Goal: Task Accomplishment & Management: Manage account settings

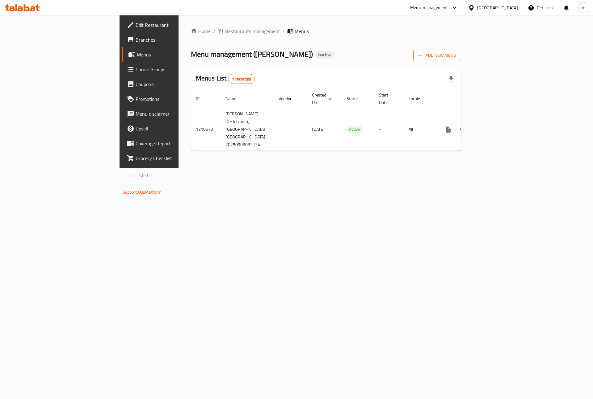
click at [456, 57] on span "Add New Menu" at bounding box center [437, 56] width 38 height 8
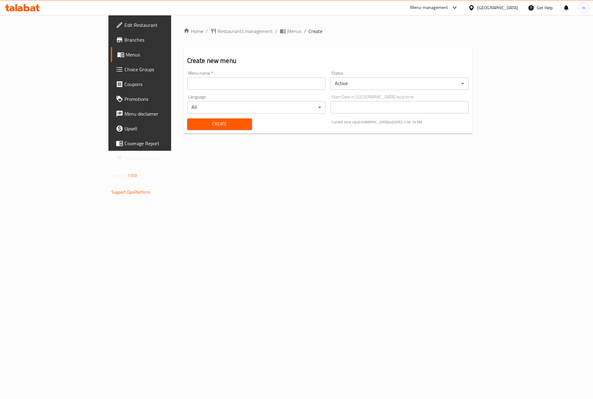
click at [231, 81] on input "text" at bounding box center [256, 83] width 138 height 12
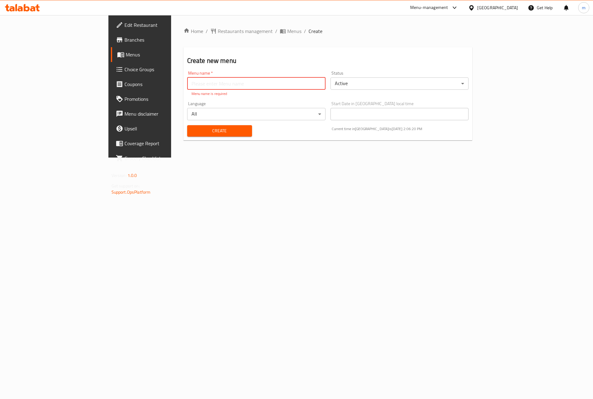
paste input "Fillio Pasta"
type input "Fillio Pasta"
click at [187, 126] on button "Create" at bounding box center [219, 130] width 65 height 11
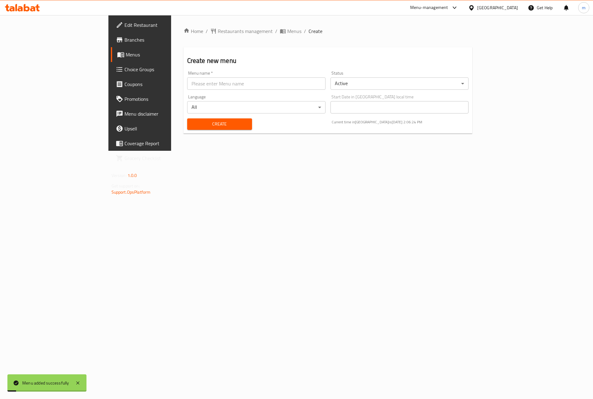
click at [111, 58] on link "Menus" at bounding box center [159, 54] width 97 height 15
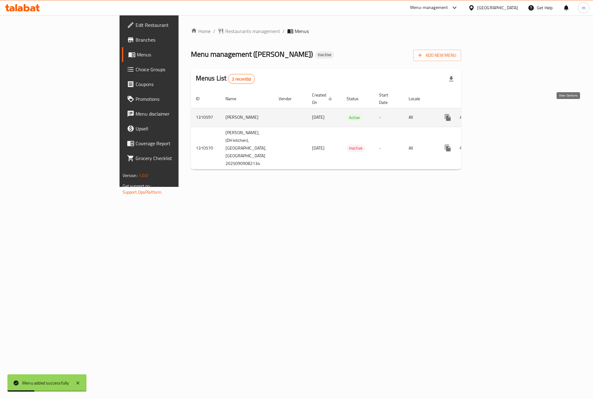
click at [496, 114] on icon "enhanced table" at bounding box center [491, 117] width 7 height 7
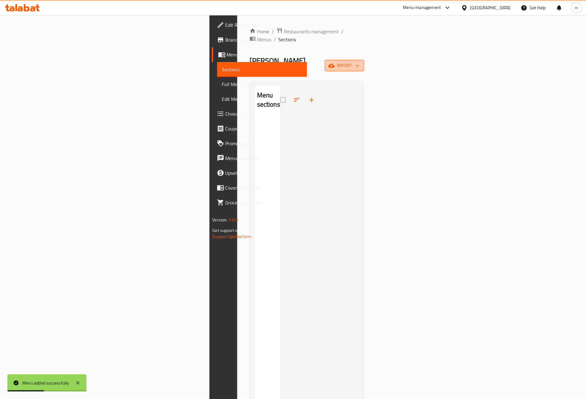
click at [334, 63] on icon "button" at bounding box center [331, 66] width 6 height 6
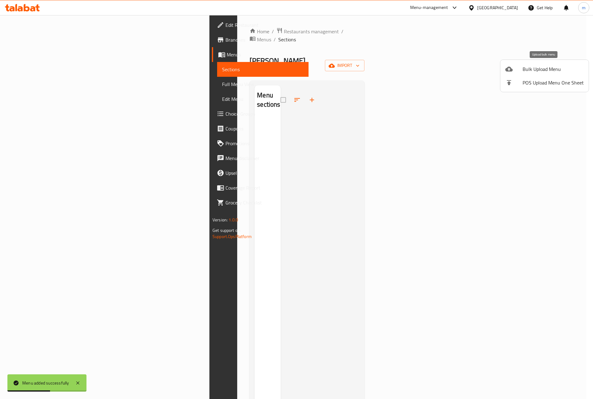
click at [523, 70] on span "Bulk Upload Menu" at bounding box center [552, 68] width 61 height 7
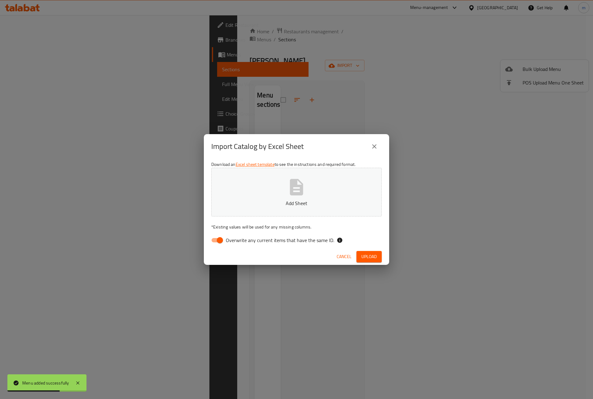
click at [223, 239] on input "Overwrite any current items that have the same ID." at bounding box center [219, 241] width 35 height 12
checkbox input "false"
click at [257, 182] on button "Add Sheet" at bounding box center [296, 192] width 170 height 49
click at [375, 254] on span "Upload" at bounding box center [368, 257] width 15 height 8
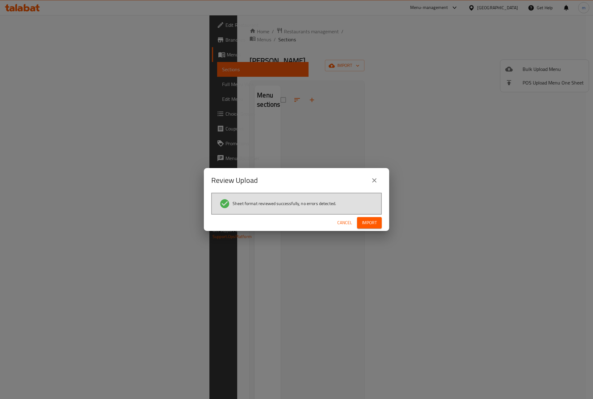
click at [365, 221] on span "Import" at bounding box center [369, 223] width 15 height 8
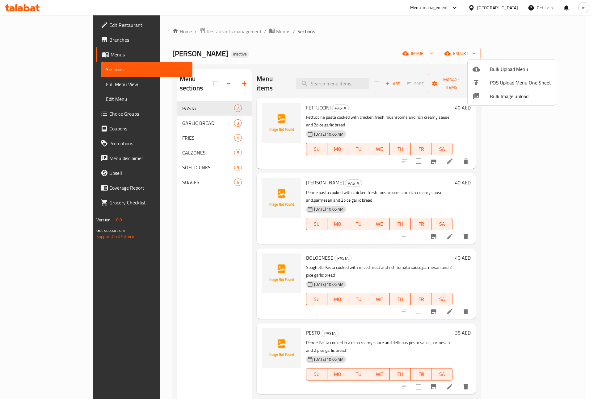
click at [409, 55] on div at bounding box center [296, 199] width 593 height 399
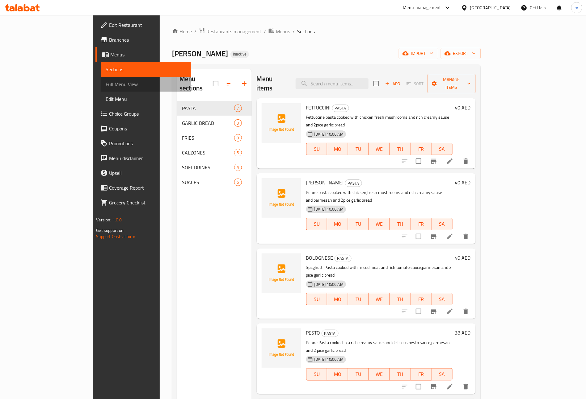
click at [106, 85] on span "Full Menu View" at bounding box center [146, 84] width 80 height 7
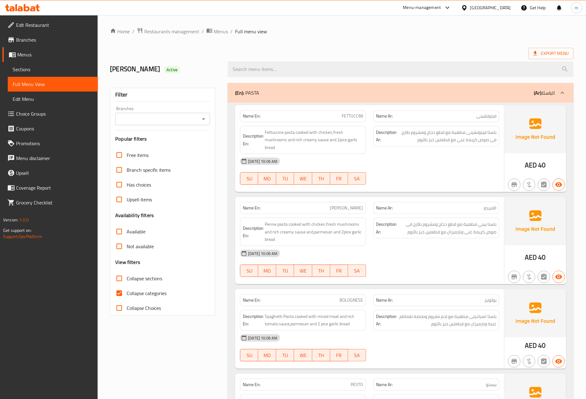
click at [121, 295] on input "Collapse categories" at bounding box center [119, 293] width 15 height 15
checkbox input "false"
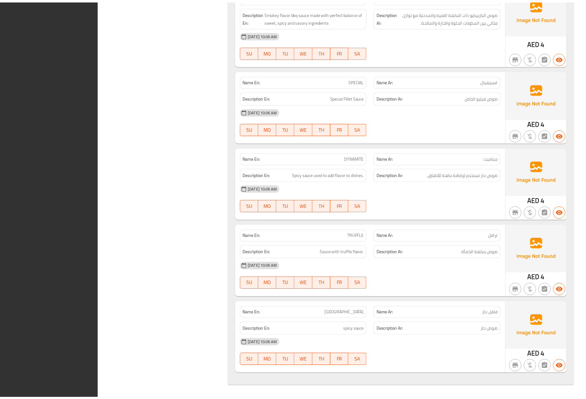
scroll to position [2711, 0]
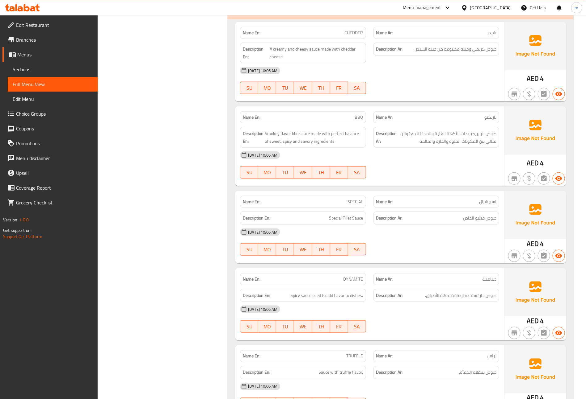
scroll to position [2587, 0]
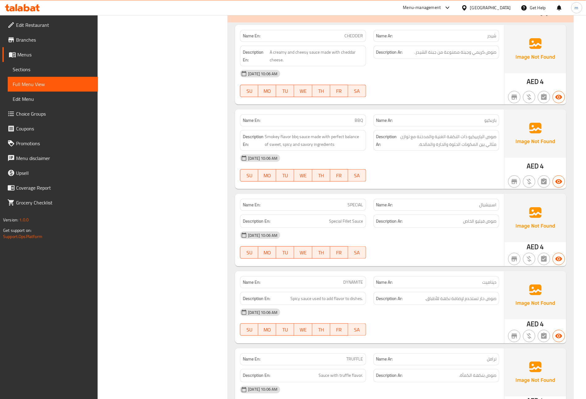
click at [37, 8] on icon at bounding box center [37, 7] width 4 height 7
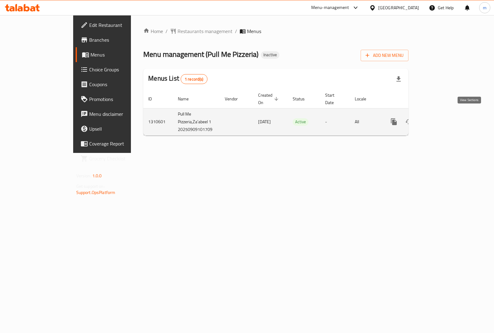
click at [442, 118] on icon "enhanced table" at bounding box center [438, 121] width 7 height 7
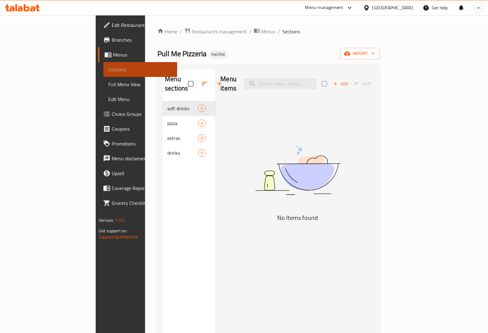
click at [108, 70] on span "Sections" at bounding box center [140, 69] width 64 height 7
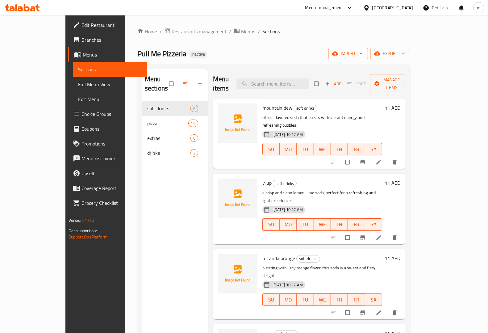
click at [83, 56] on span "Menus" at bounding box center [112, 54] width 59 height 7
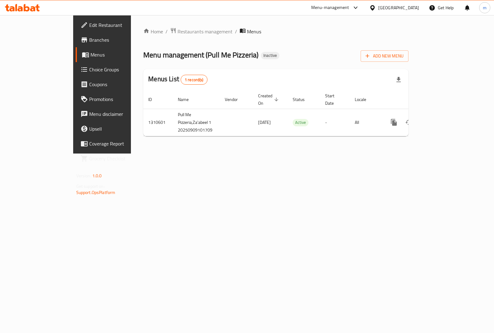
click at [89, 25] on span "Edit Restaurant" at bounding box center [119, 24] width 61 height 7
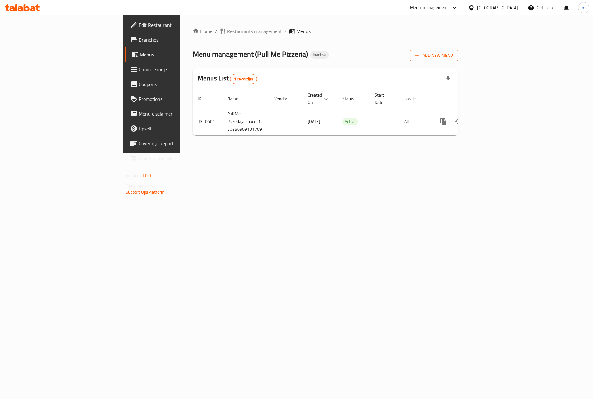
click at [420, 57] on icon "button" at bounding box center [417, 55] width 6 height 6
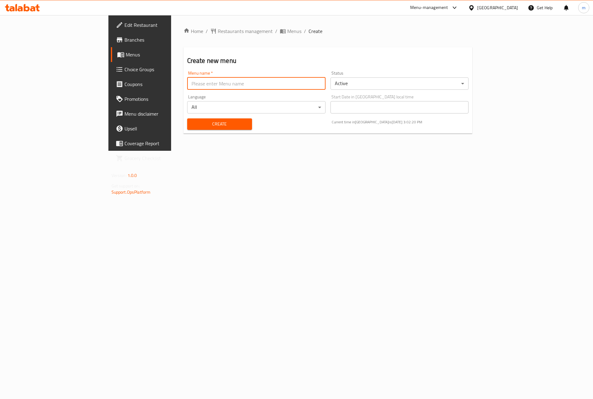
click at [196, 86] on input "text" at bounding box center [256, 83] width 138 height 12
click at [187, 87] on input "text" at bounding box center [256, 83] width 138 height 12
click at [187, 81] on input "بول" at bounding box center [256, 83] width 138 height 12
paste input "PULL ME PIZZA"
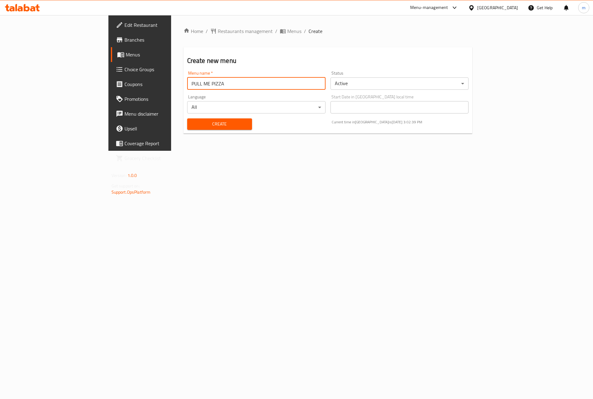
type input "PULL ME PIZZA"
click at [192, 124] on span "Create" at bounding box center [219, 124] width 55 height 8
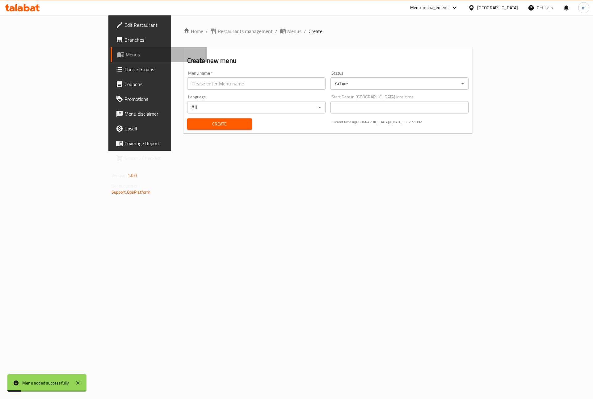
click at [126, 56] on span "Menus" at bounding box center [164, 54] width 77 height 7
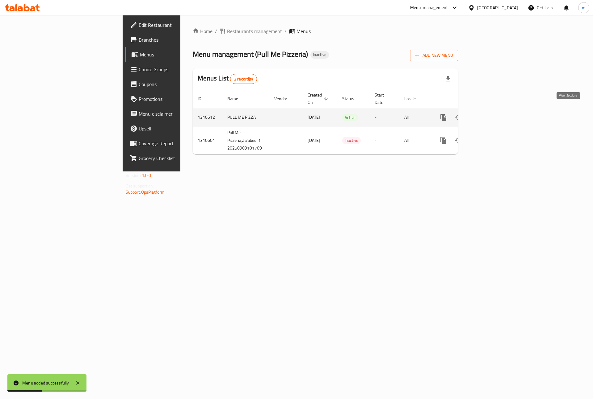
click at [492, 114] on icon "enhanced table" at bounding box center [487, 117] width 7 height 7
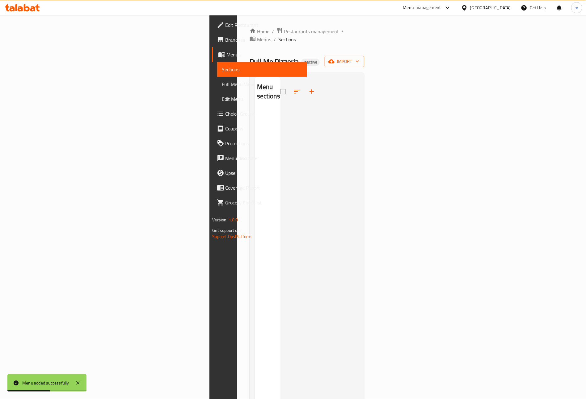
click at [359, 58] on span "import" at bounding box center [344, 62] width 30 height 8
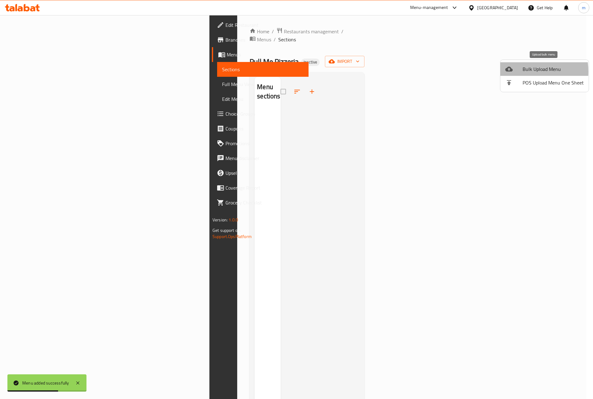
click at [514, 72] on div at bounding box center [513, 68] width 17 height 7
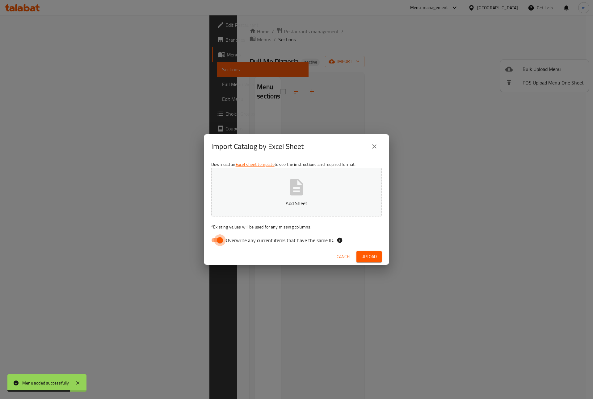
click at [219, 240] on input "Overwrite any current items that have the same ID." at bounding box center [219, 241] width 35 height 12
checkbox input "false"
click at [283, 192] on button "Add Sheet" at bounding box center [296, 192] width 170 height 49
click at [366, 258] on span "Upload" at bounding box center [368, 257] width 15 height 8
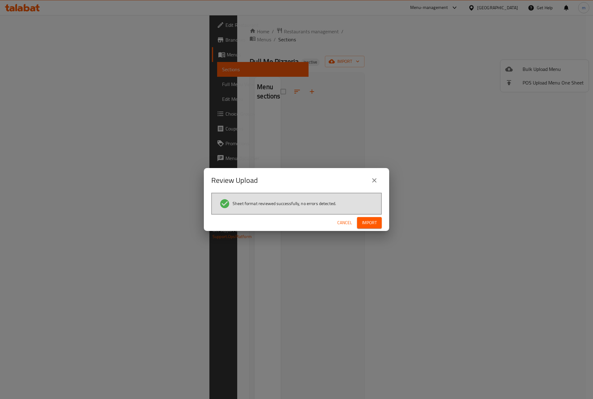
click at [365, 221] on span "Import" at bounding box center [369, 223] width 15 height 8
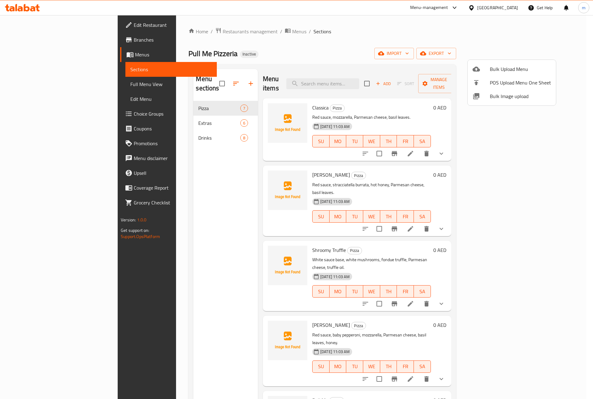
click at [172, 177] on div at bounding box center [296, 199] width 593 height 399
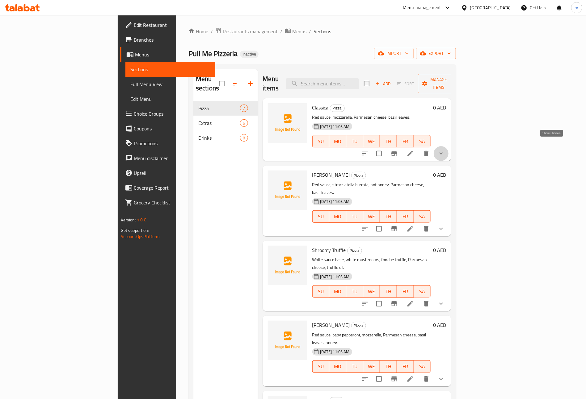
click at [443, 153] on icon "show more" at bounding box center [441, 154] width 4 height 2
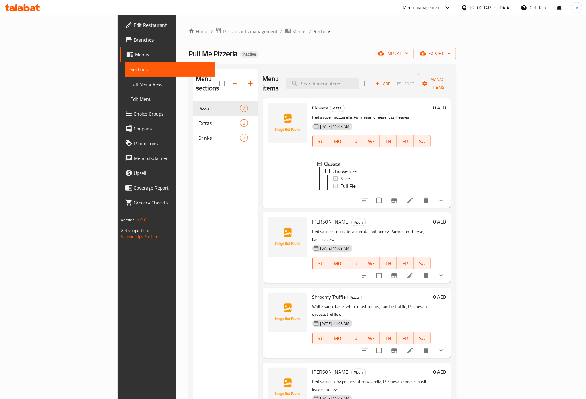
scroll to position [46, 0]
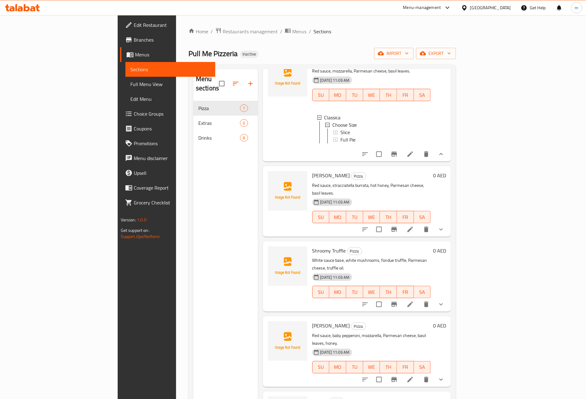
click at [448, 224] on button "show more" at bounding box center [440, 229] width 15 height 15
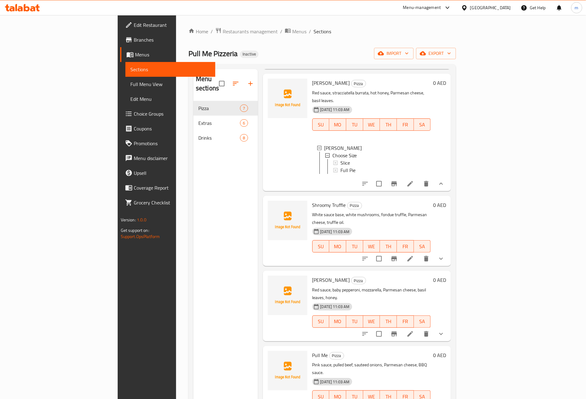
scroll to position [1, 0]
click at [445, 255] on icon "show more" at bounding box center [440, 258] width 7 height 7
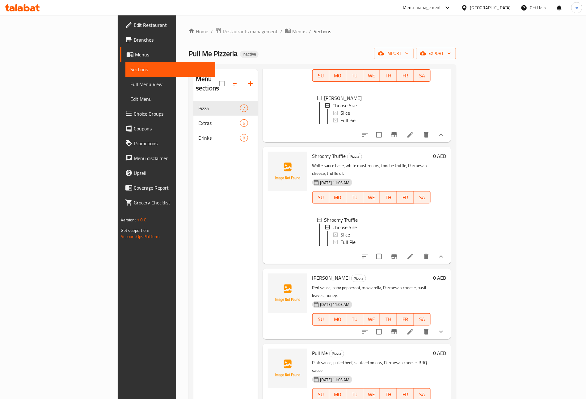
scroll to position [249, 0]
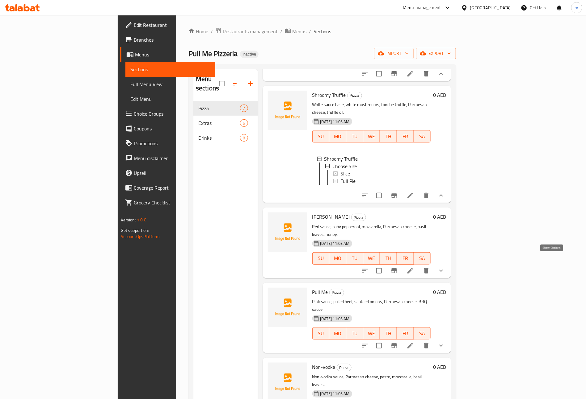
click at [445, 267] on icon "show more" at bounding box center [440, 270] width 7 height 7
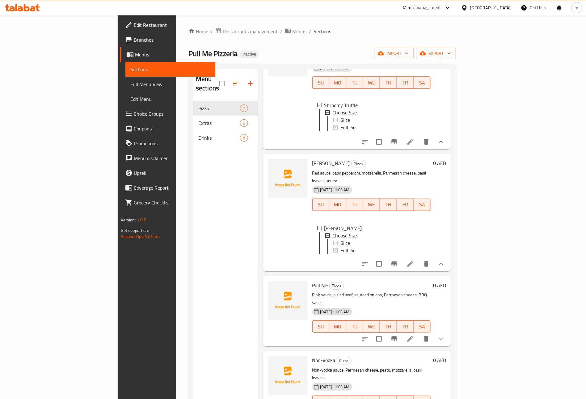
scroll to position [1, 0]
click at [448, 332] on button "show more" at bounding box center [440, 339] width 15 height 15
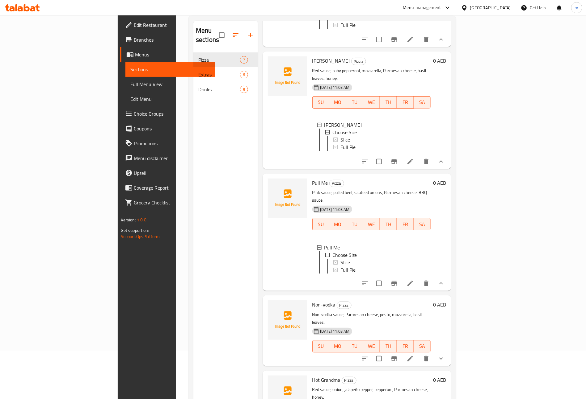
scroll to position [86, 0]
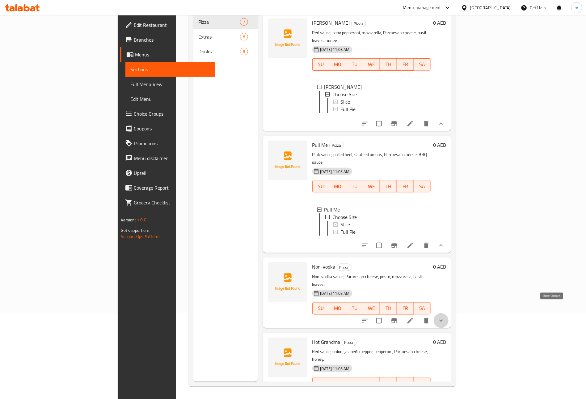
click at [445, 317] on icon "show more" at bounding box center [440, 320] width 7 height 7
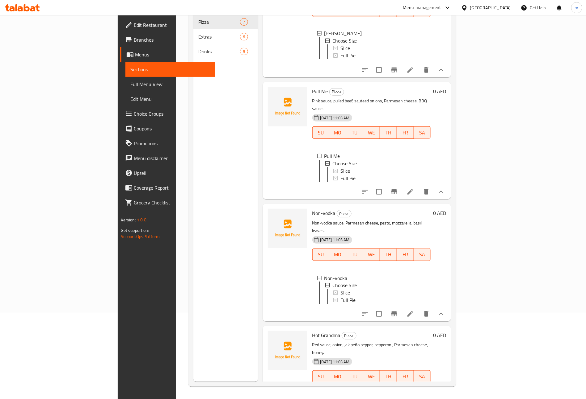
scroll to position [1, 0]
click at [445, 386] on icon "show more" at bounding box center [440, 389] width 7 height 7
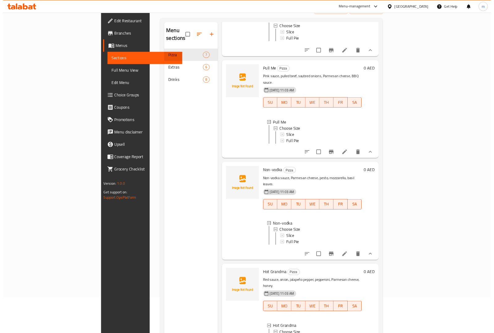
scroll to position [0, 0]
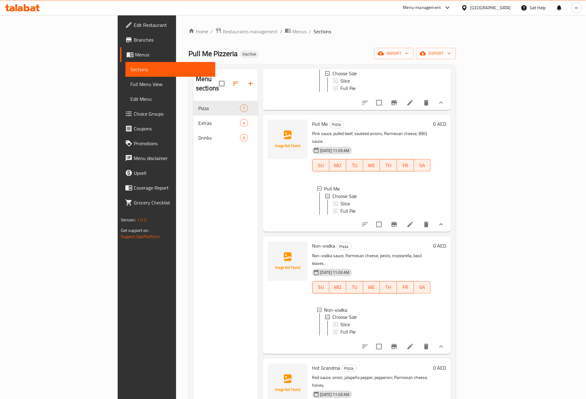
click at [130, 83] on span "Full Menu View" at bounding box center [170, 84] width 80 height 7
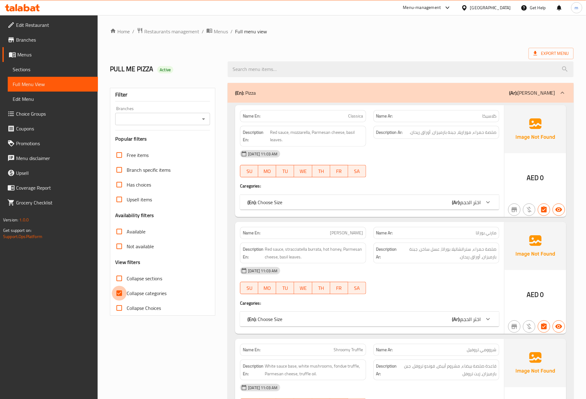
click at [121, 295] on input "Collapse categories" at bounding box center [119, 293] width 15 height 15
checkbox input "false"
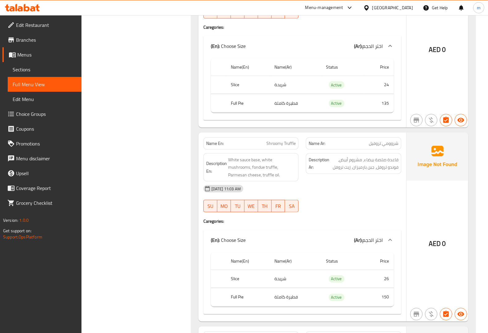
scroll to position [262, 0]
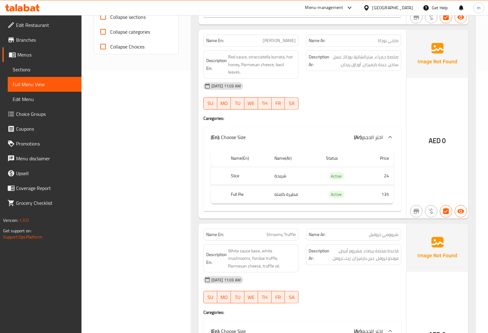
click at [35, 6] on icon at bounding box center [22, 7] width 35 height 7
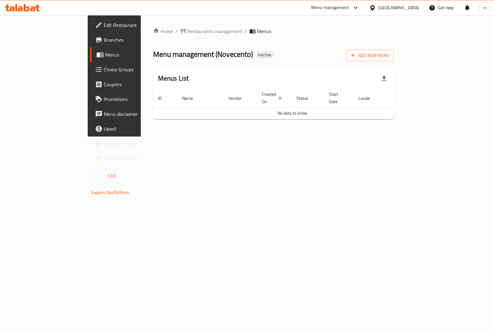
click at [291, 136] on div "Home / Restaurants management / Menus Menu management ( Novecento ) Inactive Ad…" at bounding box center [274, 75] width 266 height 121
click at [35, 11] on icon at bounding box center [32, 8] width 5 height 5
click at [104, 23] on span "Edit Restaurant" at bounding box center [134, 24] width 61 height 7
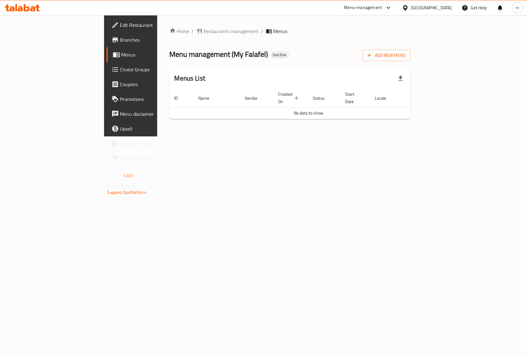
drag, startPoint x: 19, startPoint y: 24, endPoint x: 156, endPoint y: 166, distance: 197.2
click at [157, 136] on div "Home / Restaurants management / Menus Menu management ( My Falafel ) Inactive A…" at bounding box center [290, 75] width 266 height 121
click at [372, 54] on icon "button" at bounding box center [369, 55] width 6 height 6
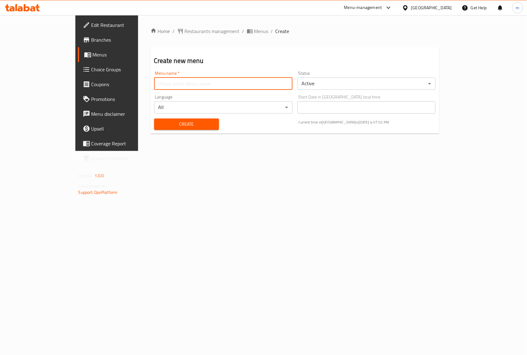
drag, startPoint x: 187, startPoint y: 79, endPoint x: 199, endPoint y: 82, distance: 12.3
click at [187, 79] on input "text" at bounding box center [223, 83] width 138 height 12
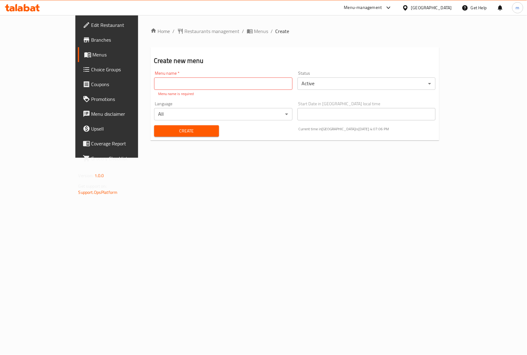
click at [169, 83] on input "text" at bounding box center [223, 83] width 138 height 12
paste input "My Falafel"
type input "My Falafel"
click at [154, 129] on button "Create" at bounding box center [186, 130] width 65 height 11
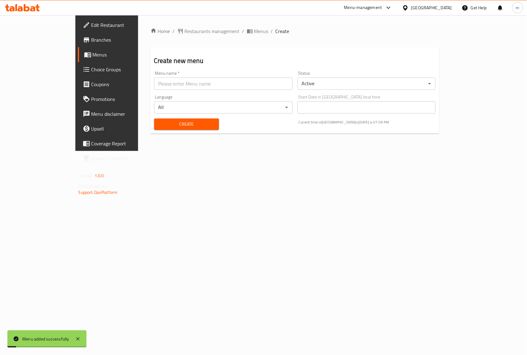
click at [93, 57] on span "Menus" at bounding box center [126, 54] width 66 height 7
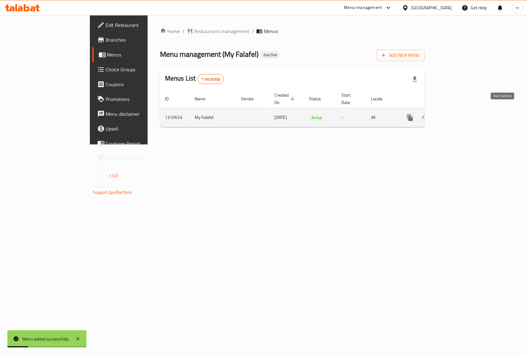
click at [458, 114] on icon "enhanced table" at bounding box center [454, 117] width 7 height 7
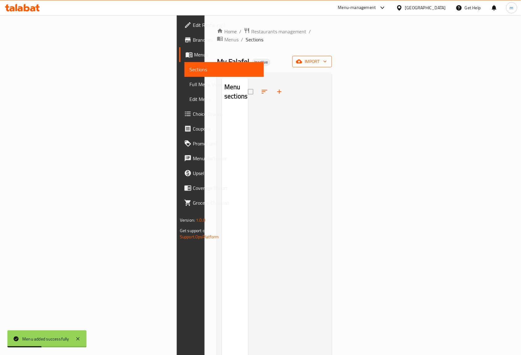
click at [328, 58] on icon "button" at bounding box center [325, 61] width 6 height 6
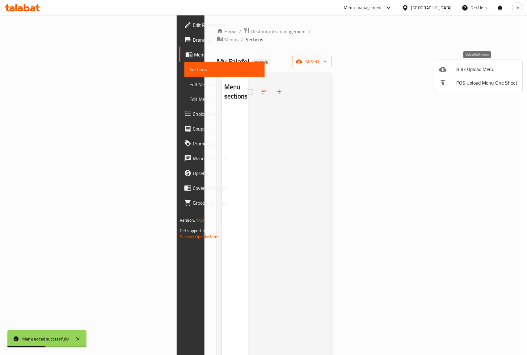
click at [453, 69] on div at bounding box center [447, 68] width 17 height 7
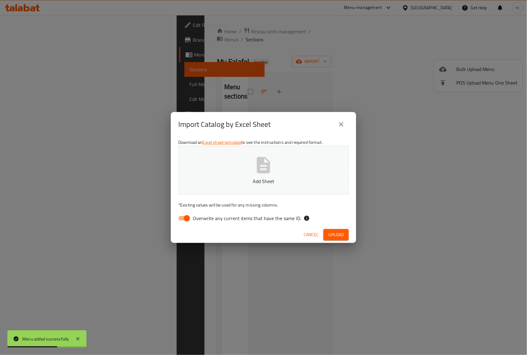
click at [186, 221] on input "Overwrite any current items that have the same ID." at bounding box center [186, 218] width 35 height 12
checkbox input "false"
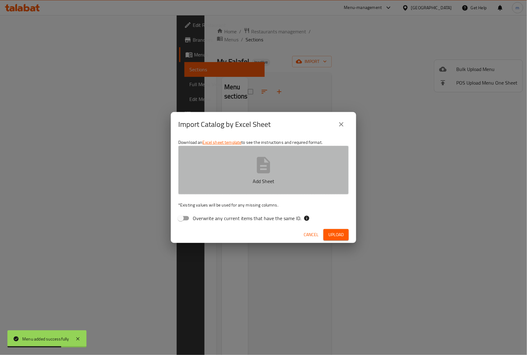
click at [239, 175] on button "Add Sheet" at bounding box center [263, 170] width 170 height 49
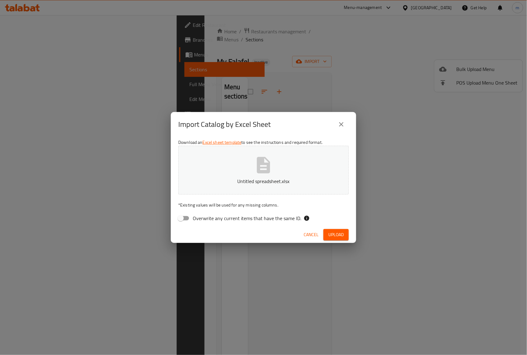
click at [341, 232] on span "Upload" at bounding box center [335, 235] width 15 height 8
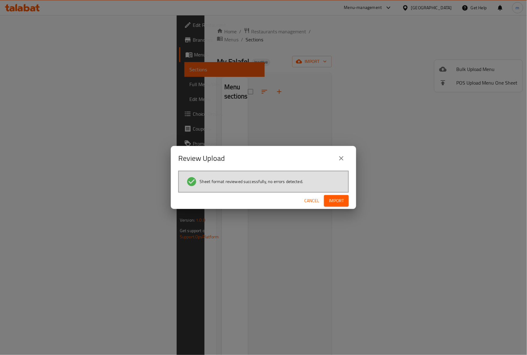
click at [332, 204] on span "Import" at bounding box center [336, 201] width 15 height 8
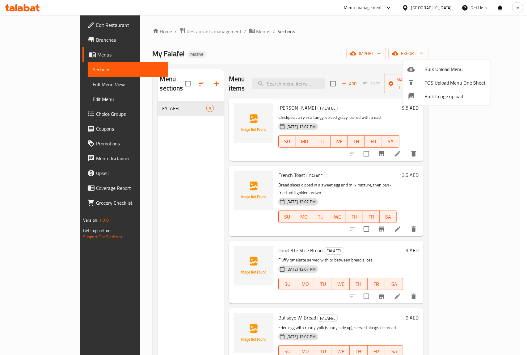
click at [370, 40] on div at bounding box center [263, 177] width 527 height 355
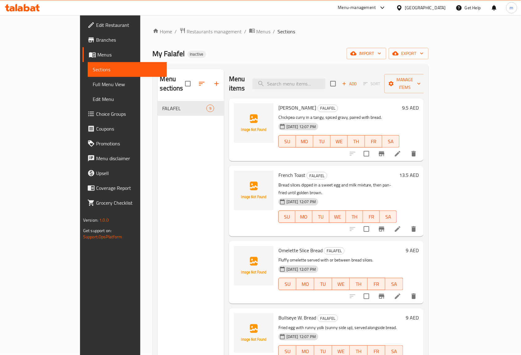
click at [93, 83] on span "Full Menu View" at bounding box center [127, 84] width 69 height 7
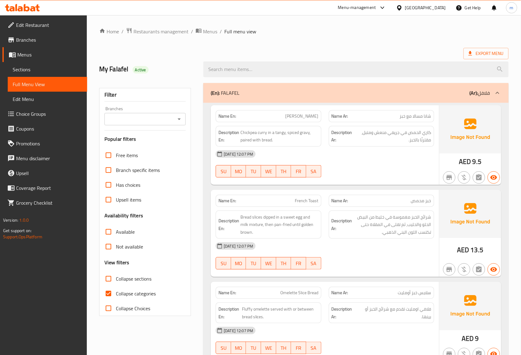
click at [105, 291] on input "Collapse categories" at bounding box center [108, 293] width 15 height 15
checkbox input "false"
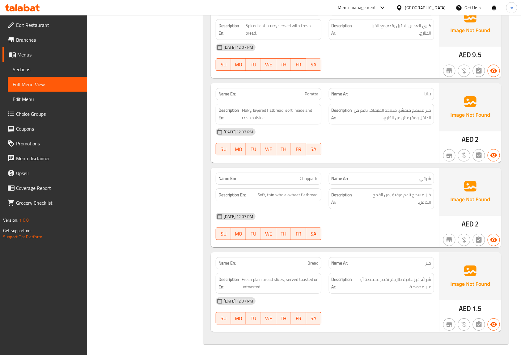
scroll to position [550, 0]
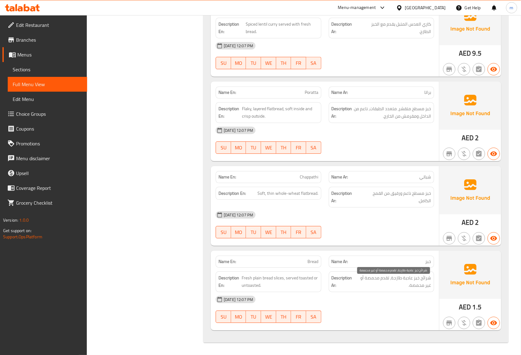
click at [414, 280] on span "شرائح خبز عادية طازجة، تقدم محمصة أو غير محمصة." at bounding box center [392, 281] width 77 height 15
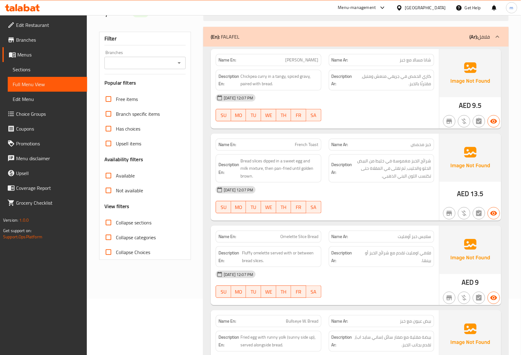
scroll to position [0, 0]
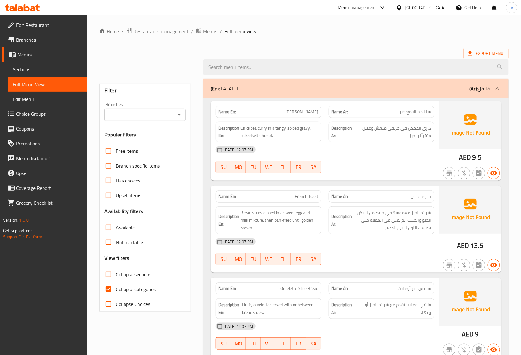
click at [41, 69] on span "Sections" at bounding box center [47, 69] width 69 height 7
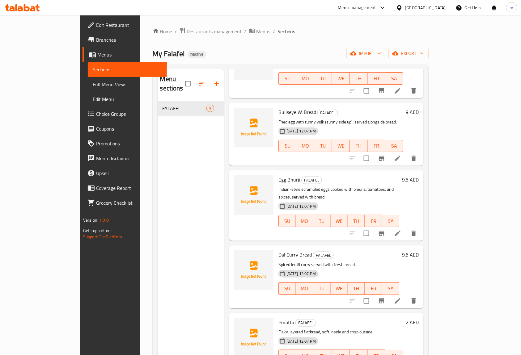
scroll to position [267, 0]
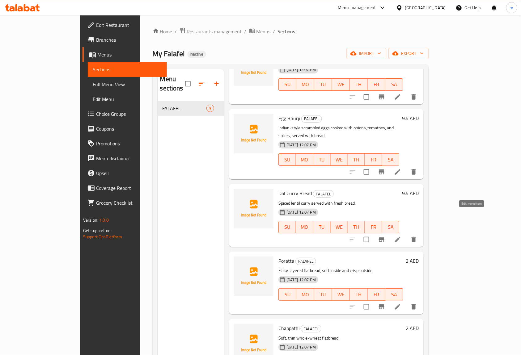
click at [401, 236] on icon at bounding box center [397, 239] width 7 height 7
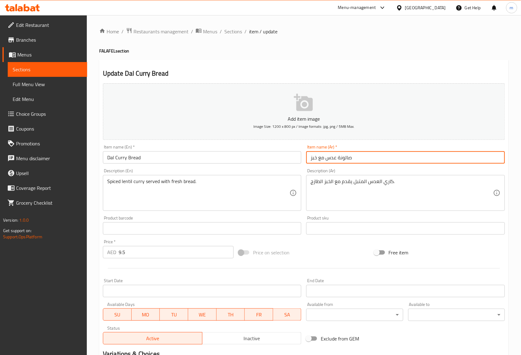
drag, startPoint x: 338, startPoint y: 157, endPoint x: 361, endPoint y: 155, distance: 23.0
click at [361, 155] on input "صالونة عدس مع خبز" at bounding box center [405, 157] width 198 height 12
drag, startPoint x: 326, startPoint y: 160, endPoint x: 365, endPoint y: 156, distance: 38.5
click at [365, 156] on input "صالونة عدس مع خبز" at bounding box center [405, 157] width 198 height 12
click at [365, 156] on input "دال كاري مع خبز" at bounding box center [405, 157] width 198 height 12
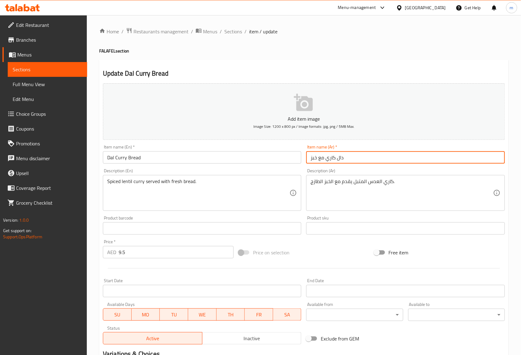
scroll to position [81, 0]
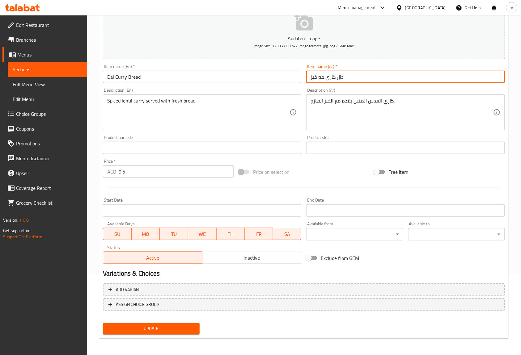
type input "دال كاري مع خبز"
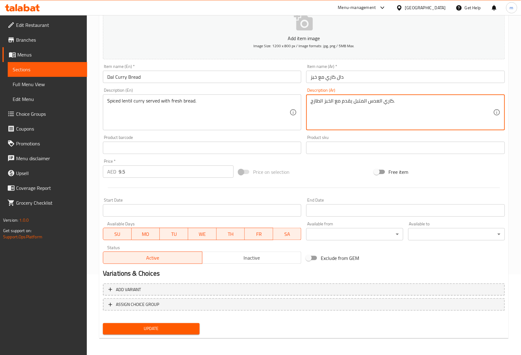
drag, startPoint x: 367, startPoint y: 101, endPoint x: 389, endPoint y: 99, distance: 22.0
click at [388, 102] on textarea "كاري العدس المتبل يقدم مع الخبز الطازج." at bounding box center [401, 112] width 182 height 29
click at [377, 101] on textarea "كاري العدس المتبل يقدم مع الخبز الطازج." at bounding box center [401, 112] width 182 height 29
click at [388, 99] on textarea "كاري المتبل يقدم مع الخبز الطازج." at bounding box center [401, 112] width 182 height 29
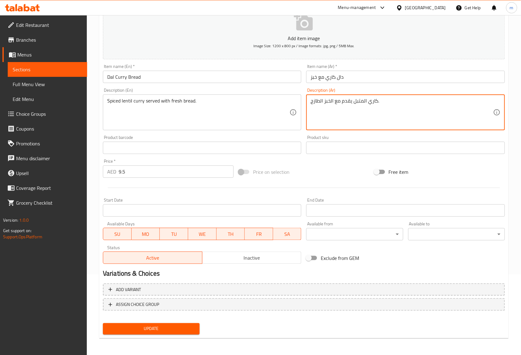
click at [377, 101] on textarea "كاري المتبل يقدم مع الخبز الطازج." at bounding box center [401, 112] width 182 height 29
click at [377, 101] on textarea "كاري المتبل يقدم مع الخبز الطازج ." at bounding box center [401, 112] width 182 height 29
type textarea "كاري المتبل يقدم مع الخبز الطازج."
click at [352, 104] on textarea "كاري المتبل يقدم مع الخبز الطازج." at bounding box center [401, 112] width 182 height 29
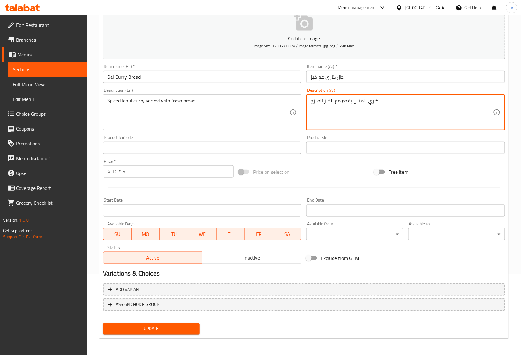
click at [352, 104] on textarea "كاري المتبل يقدم مع الخبز الطازج." at bounding box center [401, 112] width 182 height 29
click at [352, 104] on textarea at bounding box center [401, 112] width 182 height 29
paste textarea "كاري المتبل يقدم مع الخبز الطازج."
click at [374, 100] on textarea "كاري المتبل يقدم مع الخبز الطازج." at bounding box center [401, 112] width 182 height 29
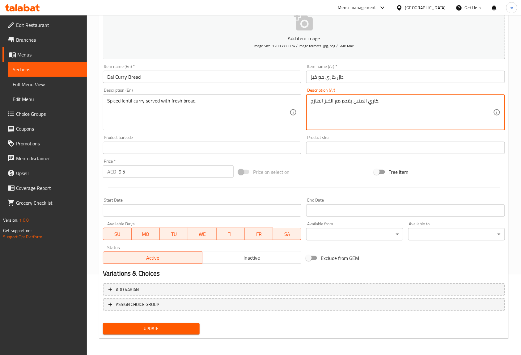
click at [374, 100] on textarea "كاري المتبل يقدم مع الخبز الطازج." at bounding box center [401, 112] width 182 height 29
click at [401, 109] on textarea "كاري المتبل يقدم مع الخبز الطازج." at bounding box center [401, 112] width 182 height 29
click at [376, 101] on textarea "كاري المتبل يقدم مع الخبز الطازج." at bounding box center [401, 112] width 182 height 29
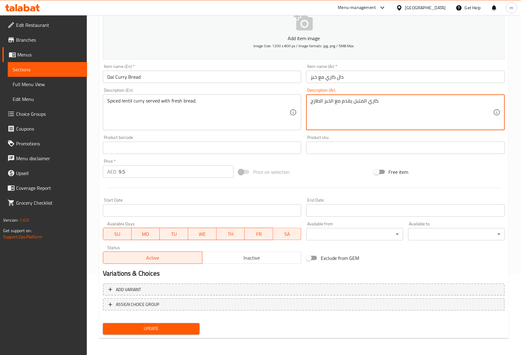
click at [376, 101] on textarea "كاري المتبل يقدم مع الخبز الطازج." at bounding box center [401, 112] width 182 height 29
click at [401, 102] on textarea "كاري المتبل يقدم مع الخبز الطازج." at bounding box center [401, 112] width 182 height 29
click at [361, 103] on textarea "كاري المتبل يقدم مع الخبز الطازج." at bounding box center [401, 112] width 182 height 29
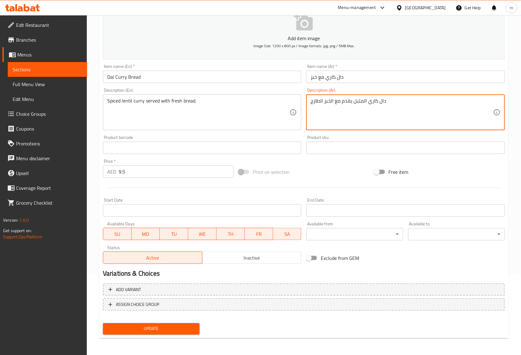
type textarea "دال كاري المتبل يقدم مع الخبز الطازج"
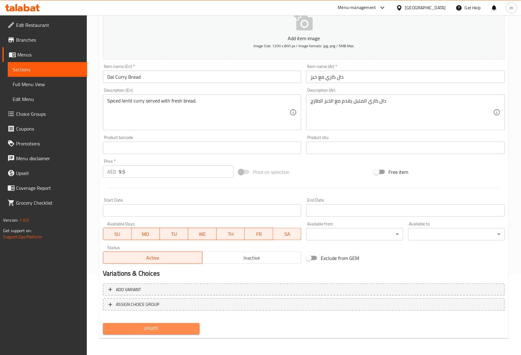
click at [173, 327] on span "Update" at bounding box center [151, 329] width 87 height 8
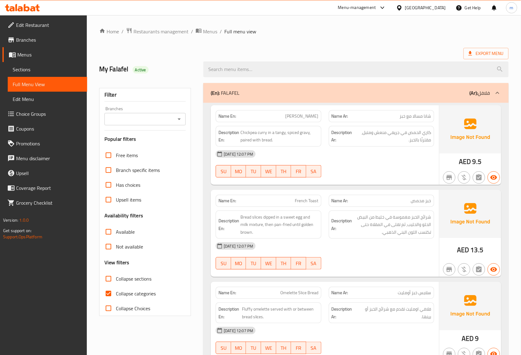
click at [34, 27] on span "Edit Restaurant" at bounding box center [49, 24] width 66 height 7
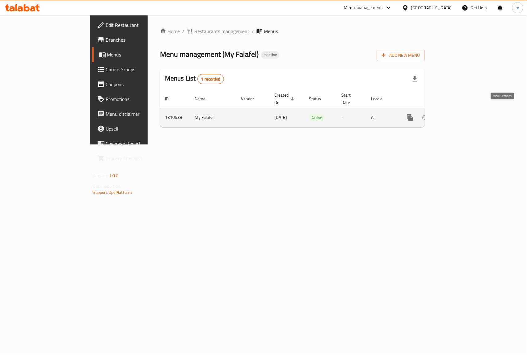
click at [458, 114] on icon "enhanced table" at bounding box center [454, 117] width 7 height 7
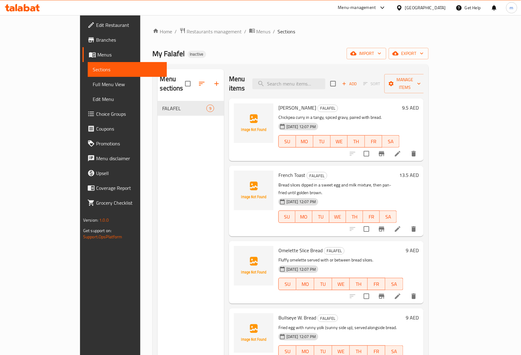
click at [93, 84] on span "Full Menu View" at bounding box center [127, 84] width 69 height 7
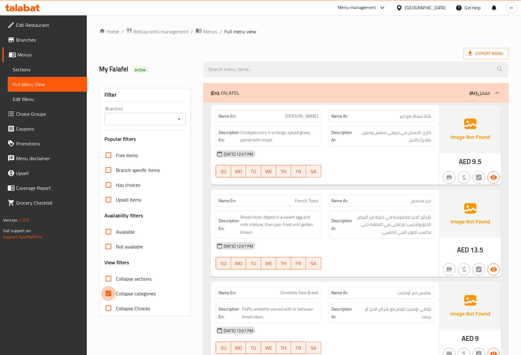
click at [108, 292] on input "Collapse categories" at bounding box center [108, 293] width 15 height 15
checkbox input "false"
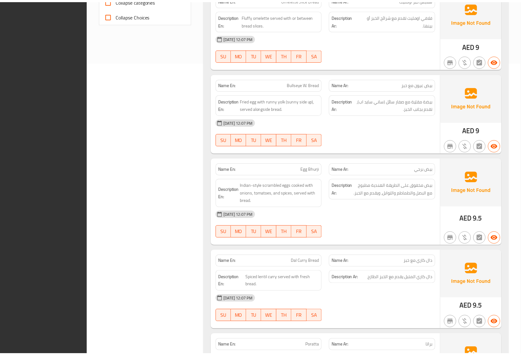
scroll to position [543, 0]
